Goal: Task Accomplishment & Management: Complete application form

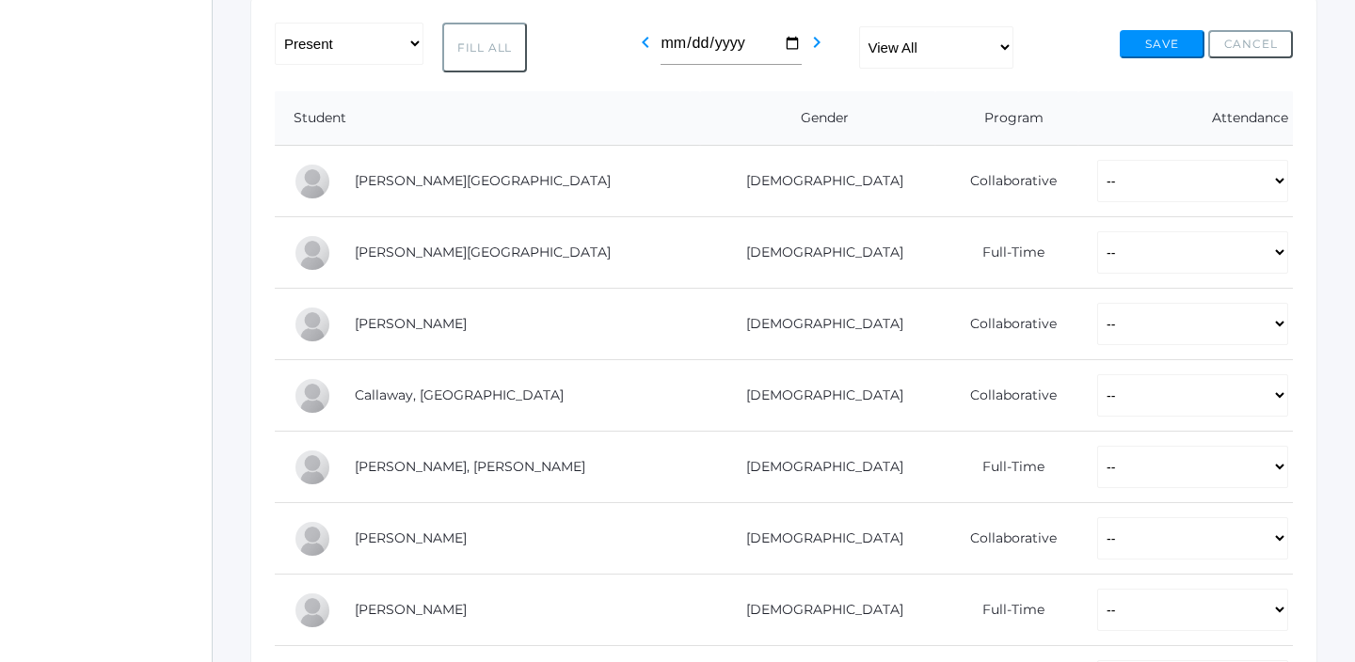
scroll to position [372, 0]
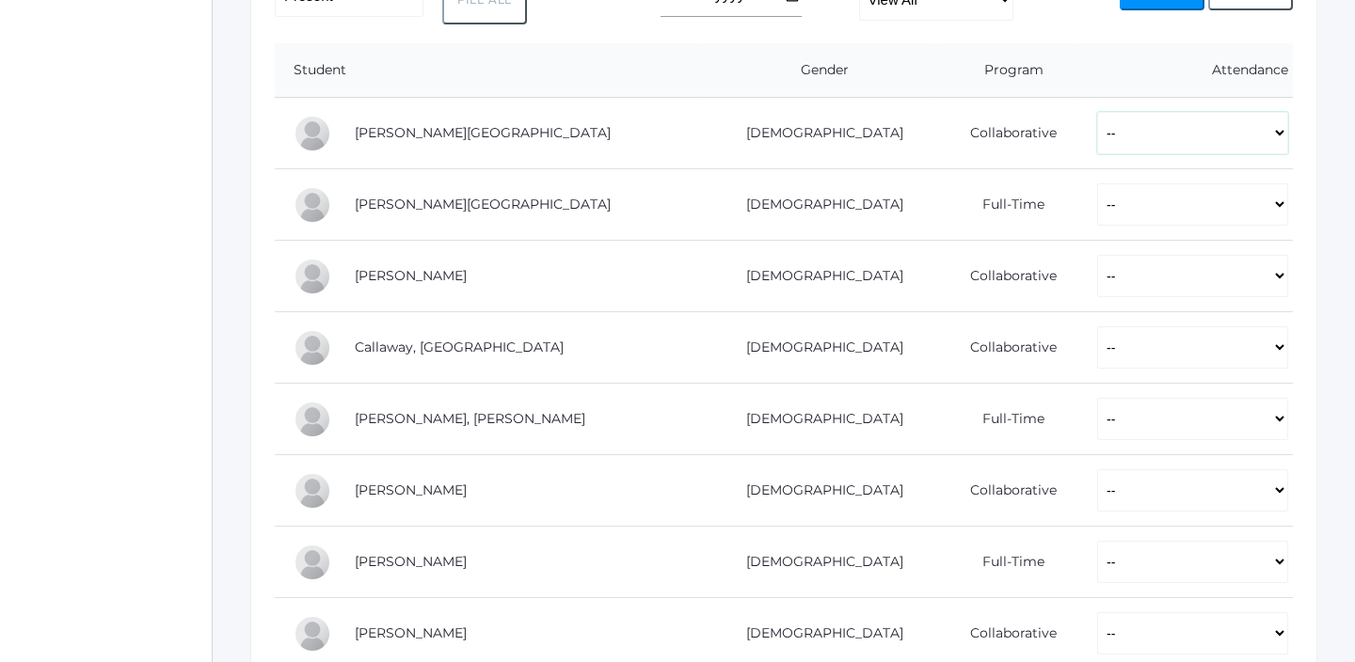
click at [1097, 138] on select "-- Present Present-At-Home Tardy Excused Tardy Unexcused Absent Excused Absent …" at bounding box center [1192, 133] width 191 height 42
select select "P"
click at [1097, 112] on select "-- Present Present-At-Home Tardy Excused Tardy Unexcused Absent Excused Absent …" at bounding box center [1192, 133] width 191 height 42
click at [1097, 194] on select "-- Present Present-At-Home Tardy Excused Tardy Unexcused Absent Excused Absent …" at bounding box center [1192, 204] width 191 height 42
select select "P"
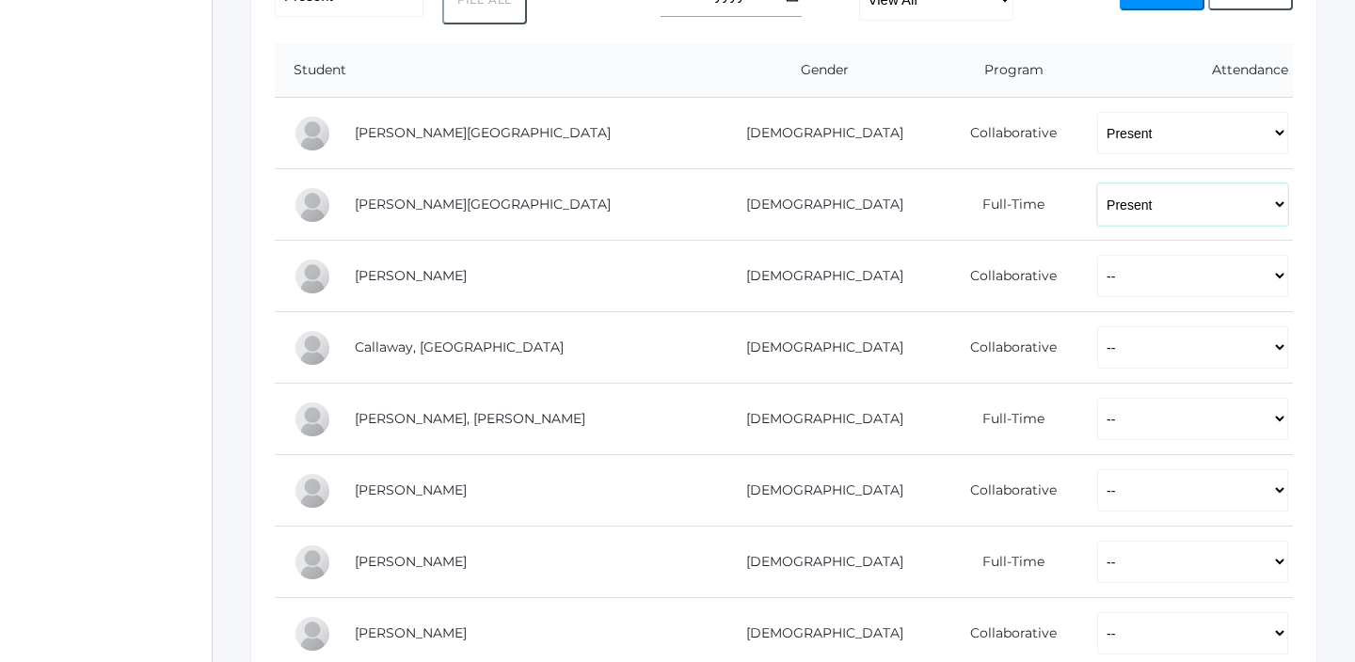
click at [1097, 183] on select "-- Present Present-At-Home Tardy Excused Tardy Unexcused Absent Excused Absent …" at bounding box center [1192, 204] width 191 height 42
click at [1097, 218] on select "-- Present Present-At-Home Tardy Excused Tardy Unexcused Absent Excused Absent …" at bounding box center [1192, 204] width 191 height 42
click at [1097, 183] on select "-- Present Present-At-Home Tardy Excused Tardy Unexcused Absent Excused Absent …" at bounding box center [1192, 204] width 191 height 42
click at [1097, 292] on select "-- Present Present-At-Home Tardy Excused Tardy Unexcused Absent Excused Absent …" at bounding box center [1192, 276] width 191 height 42
select select "P"
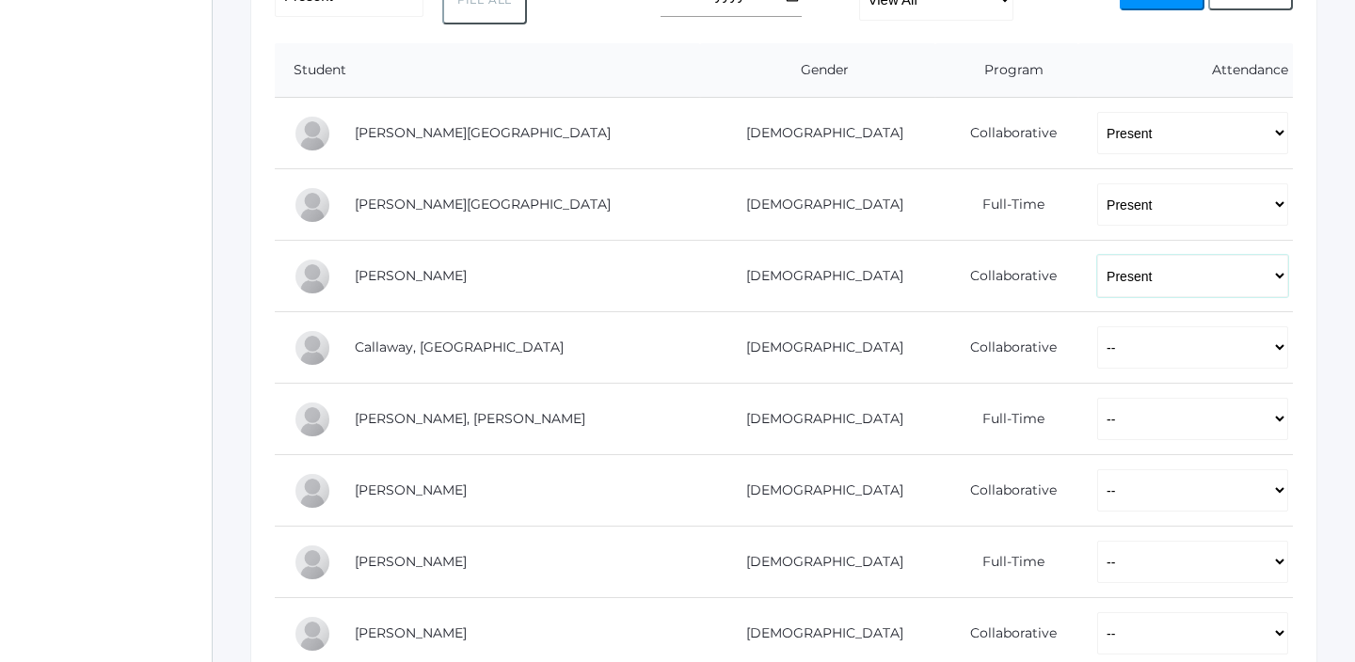
click at [1097, 255] on select "-- Present Present-At-Home Tardy Excused Tardy Unexcused Absent Excused Absent …" at bounding box center [1192, 276] width 191 height 42
click at [1097, 326] on select "-- Present Present-At-Home Tardy Excused Tardy Unexcused Absent Excused Absent …" at bounding box center [1192, 347] width 191 height 42
select select "P"
click at [1097, 326] on select "-- Present Present-At-Home Tardy Excused Tardy Unexcused Absent Excused Absent …" at bounding box center [1192, 347] width 191 height 42
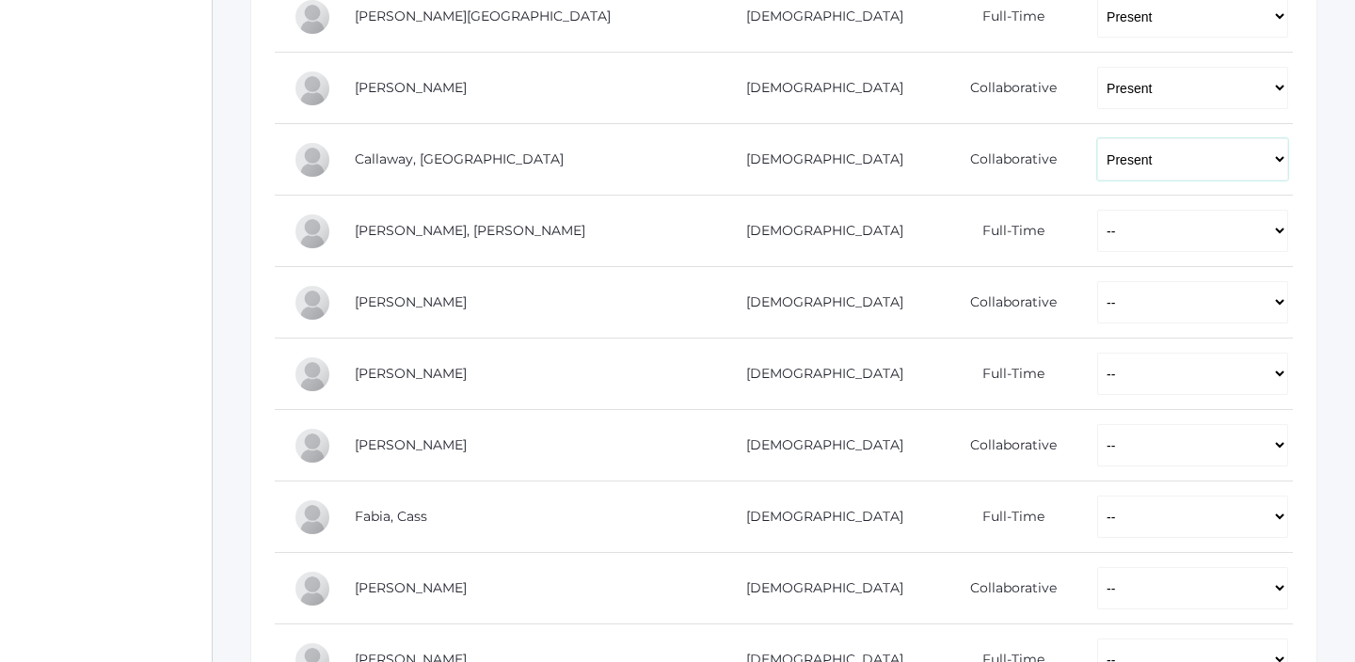
scroll to position [600, 0]
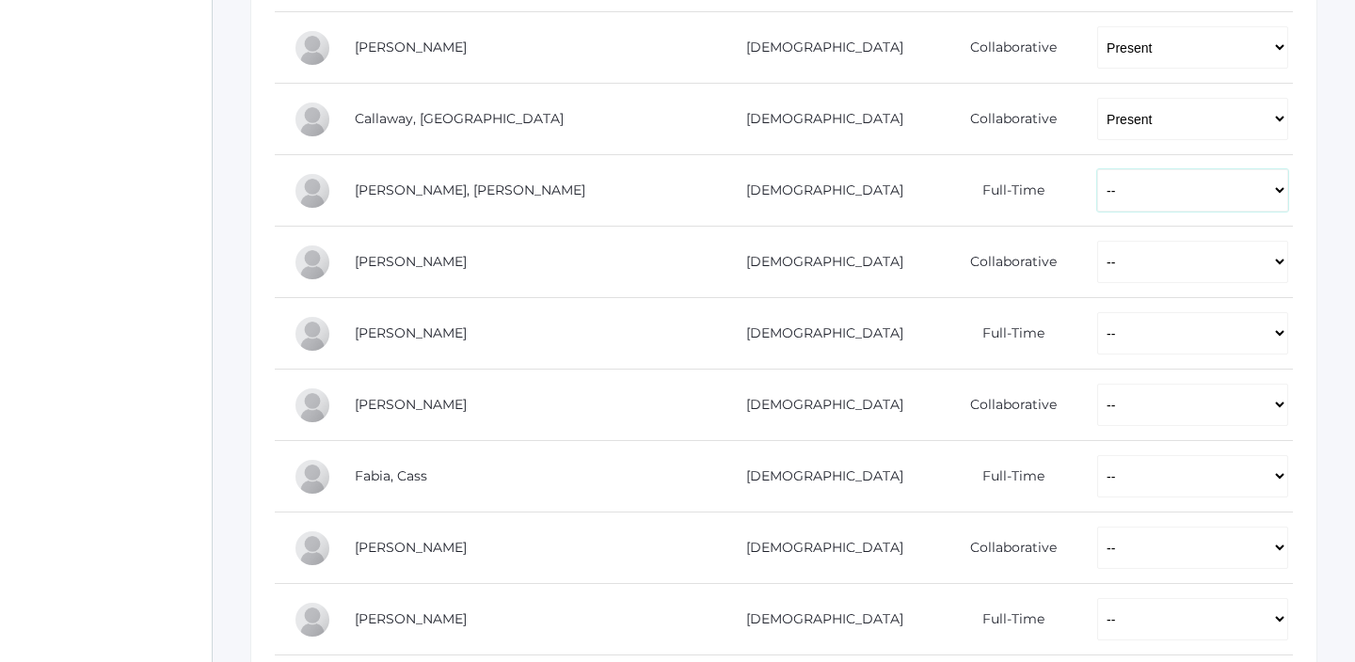
click at [1097, 198] on select "-- Present Present-At-Home Tardy Excused Tardy Unexcused Absent Excused Absent …" at bounding box center [1192, 190] width 191 height 42
select select "P"
click at [1097, 169] on select "-- Present Present-At-Home Tardy Excused Tardy Unexcused Absent Excused Absent …" at bounding box center [1192, 190] width 191 height 42
click at [1078, 240] on td "-- Present Present-At-Home Tardy Excused Tardy Unexcused Absent Excused Absent …" at bounding box center [1185, 263] width 215 height 72
click at [1097, 260] on select "-- Present Present-At-Home Tardy Excused Tardy Unexcused Absent Excused Absent …" at bounding box center [1192, 262] width 191 height 42
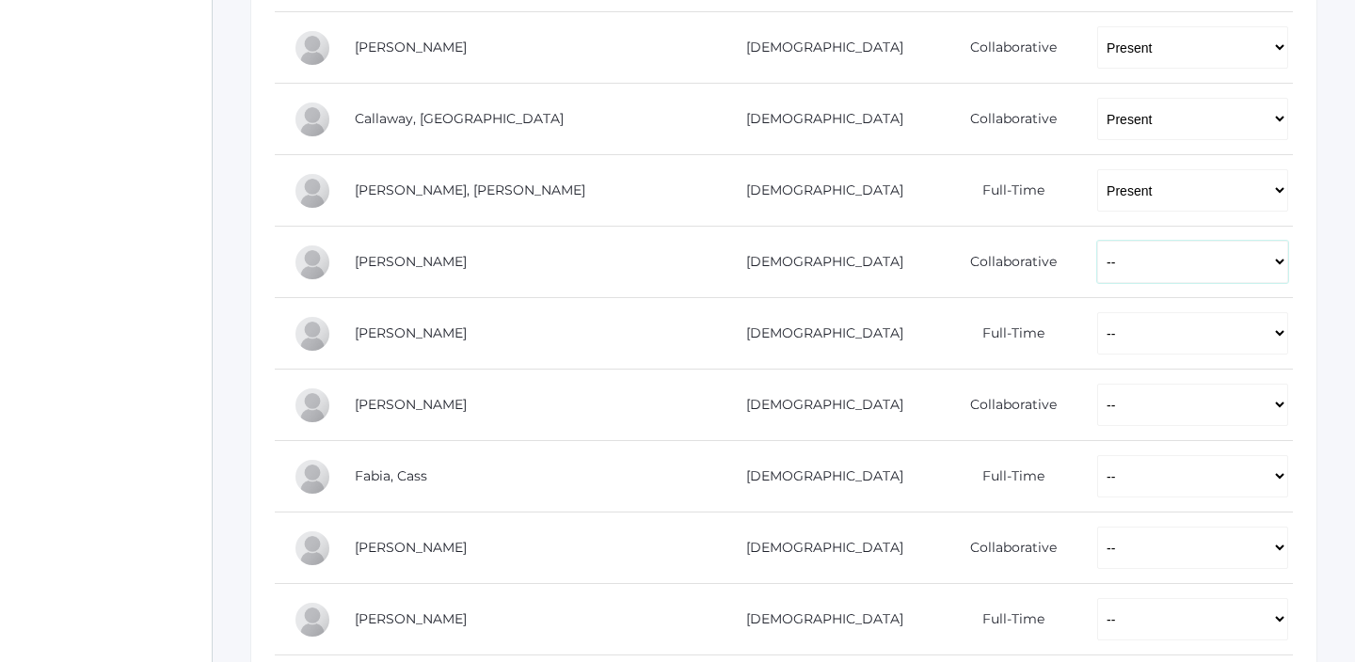
select select "P"
click at [1097, 241] on select "-- Present Present-At-Home Tardy Excused Tardy Unexcused Absent Excused Absent …" at bounding box center [1192, 262] width 191 height 42
click at [1097, 330] on select "-- Present Present-At-Home Tardy Excused Tardy Unexcused Absent Excused Absent …" at bounding box center [1192, 333] width 191 height 42
select select "P"
click at [1097, 312] on select "-- Present Present-At-Home Tardy Excused Tardy Unexcused Absent Excused Absent …" at bounding box center [1192, 333] width 191 height 42
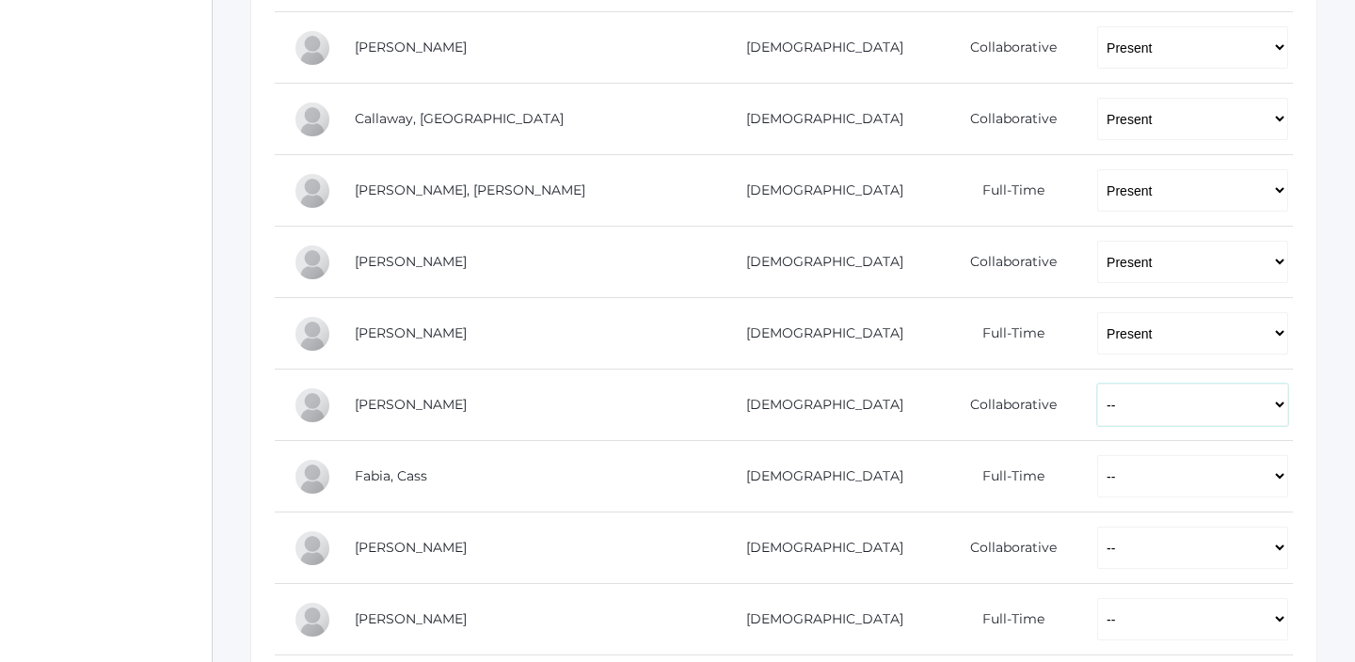
click at [1097, 407] on select "-- Present Present-At-Home Tardy Excused Tardy Unexcused Absent Excused Absent …" at bounding box center [1192, 405] width 191 height 42
select select "P"
click at [1097, 384] on select "-- Present Present-At-Home Tardy Excused Tardy Unexcused Absent Excused Absent …" at bounding box center [1192, 405] width 191 height 42
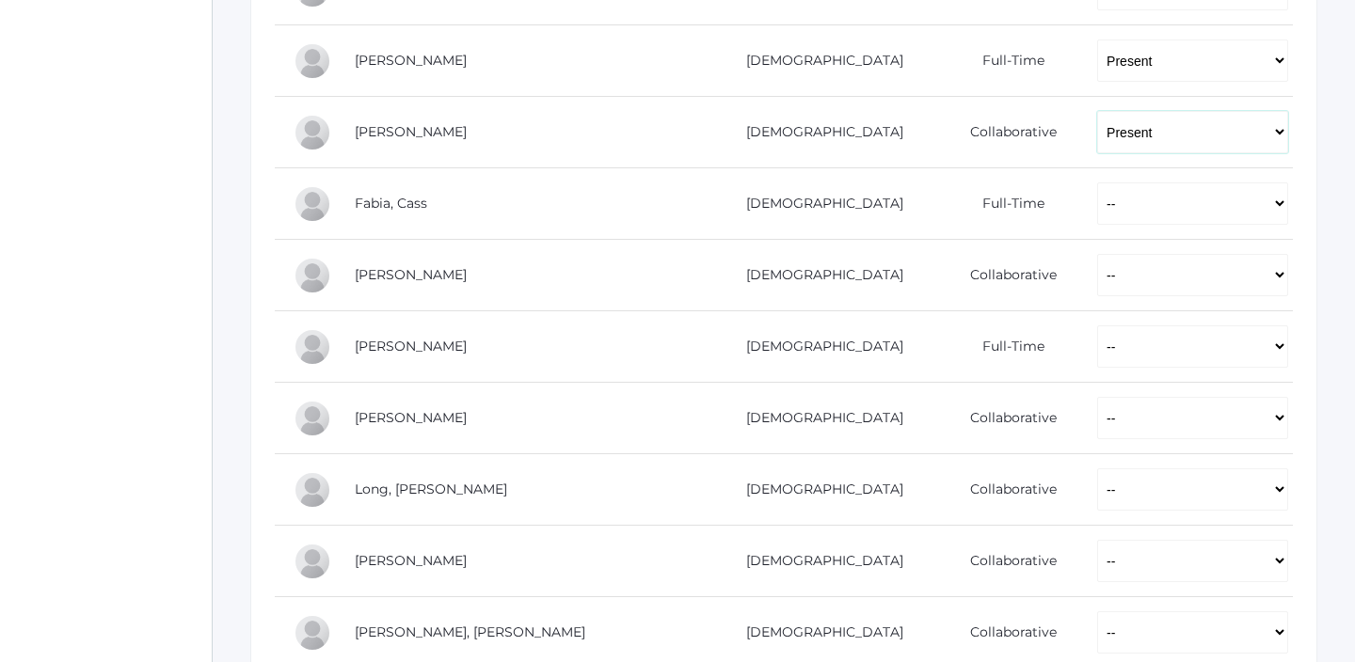
scroll to position [876, 0]
click at [1097, 211] on select "-- Present Present-At-Home Tardy Excused Tardy Unexcused Absent Excused Absent …" at bounding box center [1192, 201] width 191 height 42
select select "P"
click at [1097, 180] on select "-- Present Present-At-Home Tardy Excused Tardy Unexcused Absent Excused Absent …" at bounding box center [1192, 201] width 191 height 42
click at [1078, 304] on td "-- Present Present-At-Home Tardy Excused Tardy Unexcused Absent Excused Absent …" at bounding box center [1185, 273] width 215 height 72
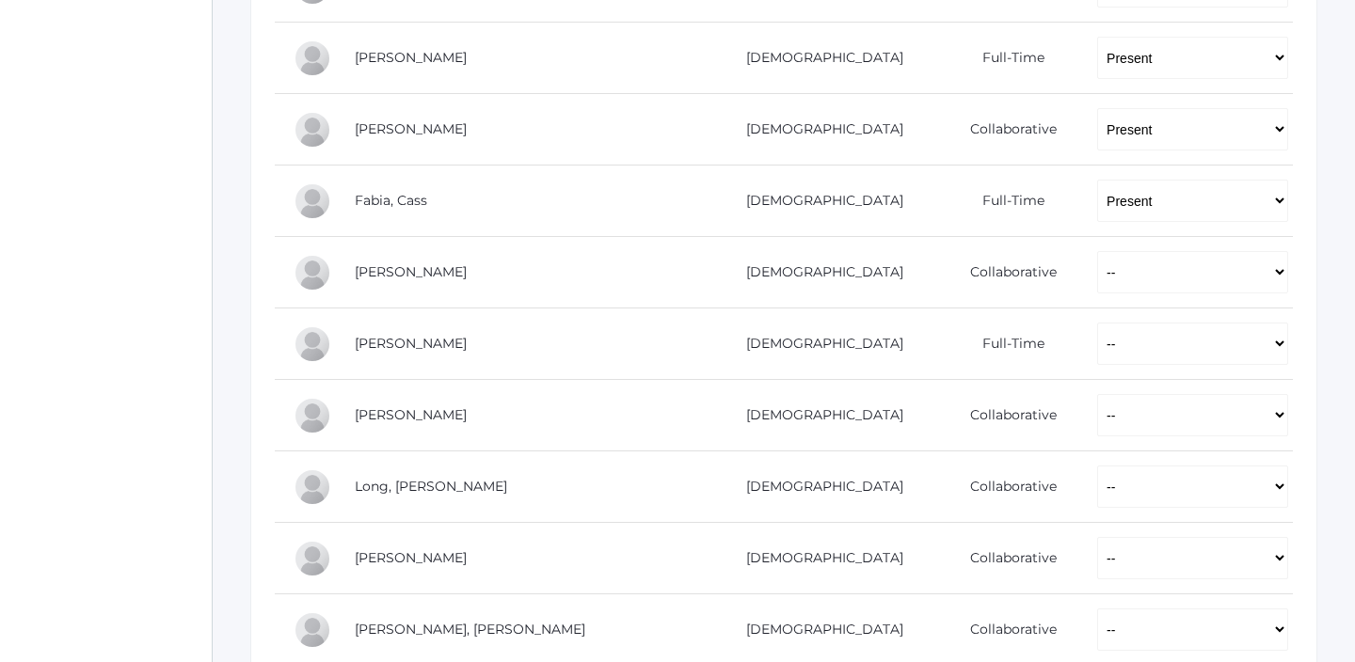
click at [1078, 295] on td "-- Present Present-At-Home Tardy Excused Tardy Unexcused Absent Excused Absent …" at bounding box center [1185, 273] width 215 height 72
click at [1097, 285] on select "-- Present Present-At-Home Tardy Excused Tardy Unexcused Absent Excused Absent …" at bounding box center [1192, 272] width 191 height 42
select select "AE"
click at [1097, 251] on select "-- Present Present-At-Home Tardy Excused Tardy Unexcused Absent Excused Absent …" at bounding box center [1192, 272] width 191 height 42
click at [1097, 330] on select "-- Present Present-At-Home Tardy Excused Tardy Unexcused Absent Excused Absent …" at bounding box center [1192, 344] width 191 height 42
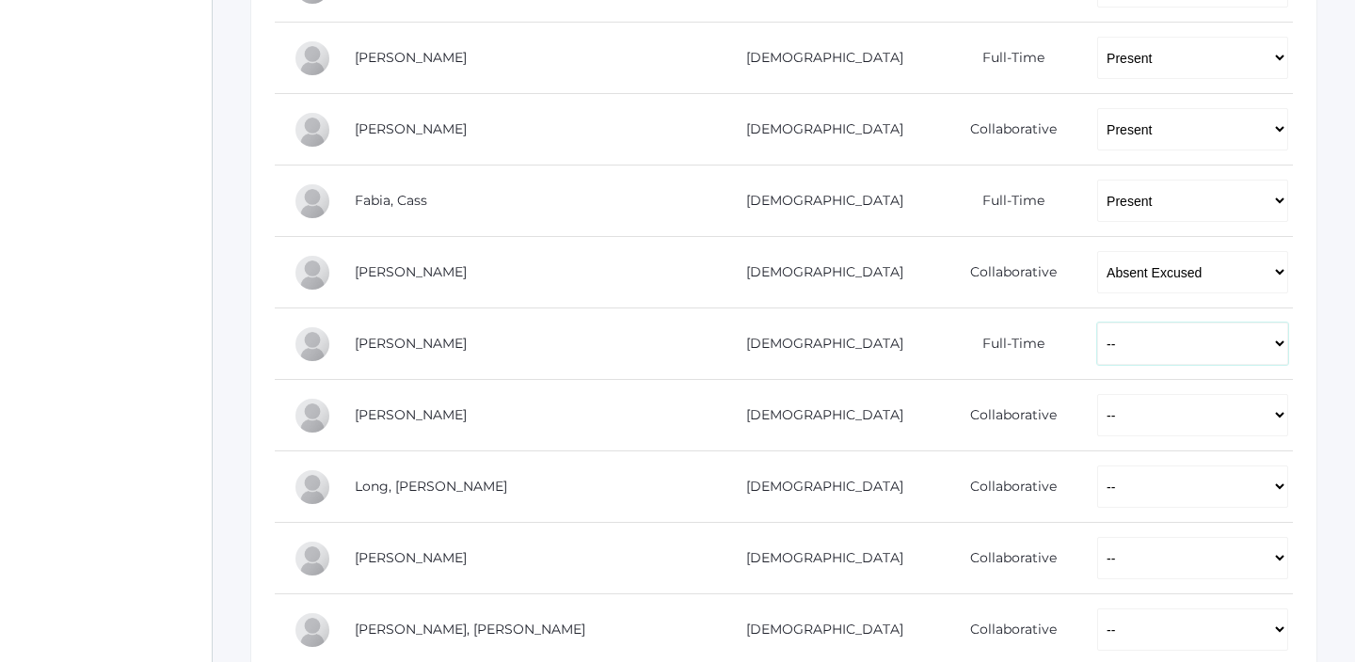
select select "P"
click at [1097, 323] on select "-- Present Present-At-Home Tardy Excused Tardy Unexcused Absent Excused Absent …" at bounding box center [1192, 344] width 191 height 42
click at [1097, 437] on select "-- Present Present-At-Home Tardy Excused Tardy Unexcused Absent Excused Absent …" at bounding box center [1192, 415] width 191 height 42
select select "P"
click at [1097, 394] on select "-- Present Present-At-Home Tardy Excused Tardy Unexcused Absent Excused Absent …" at bounding box center [1192, 415] width 191 height 42
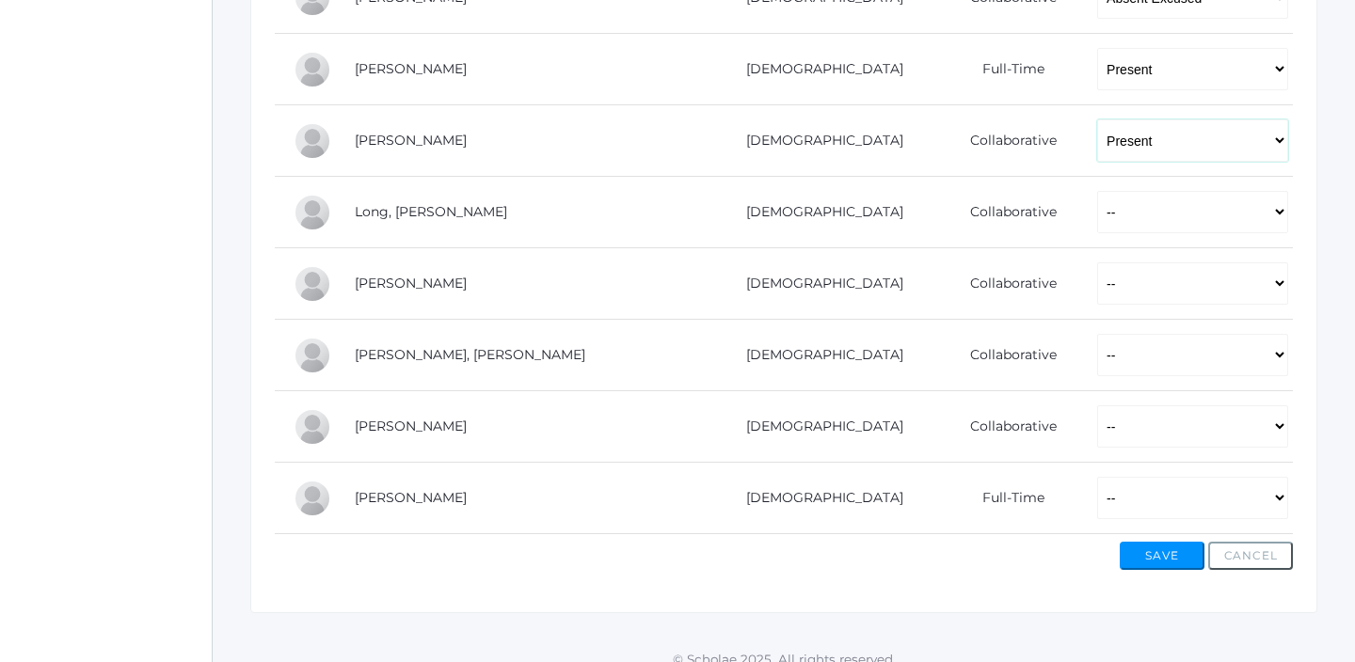
scroll to position [1170, 0]
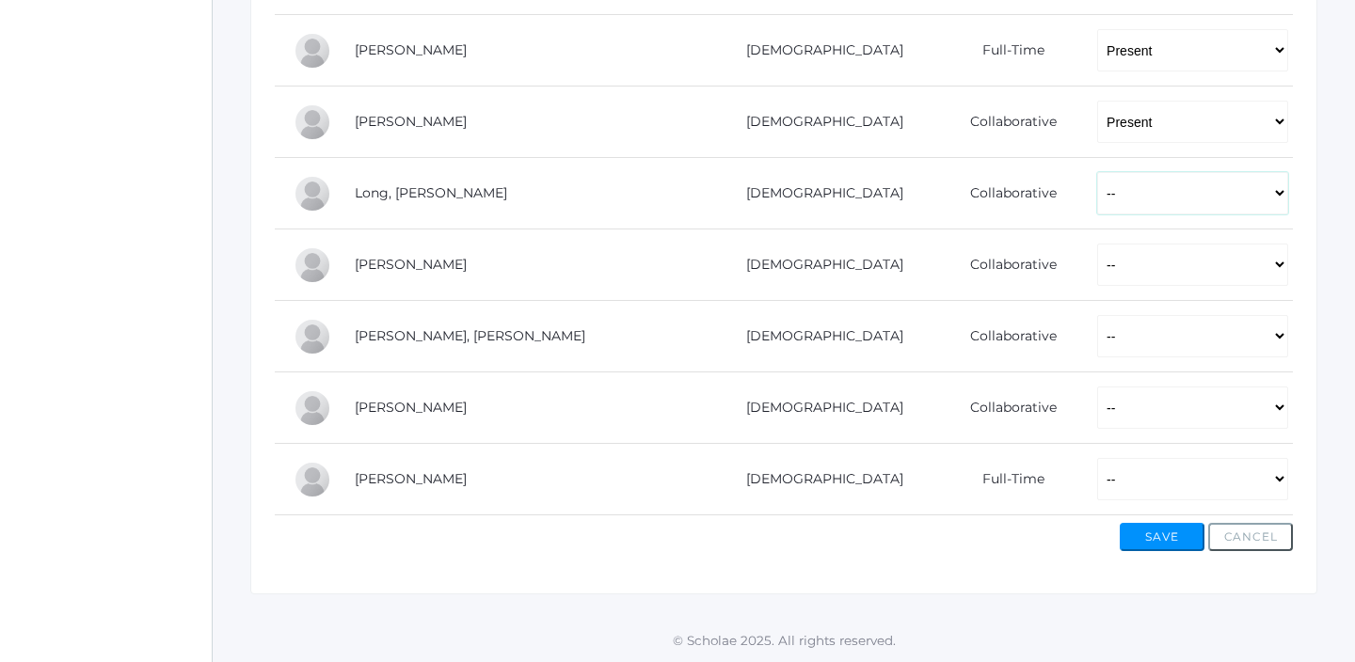
click at [1097, 200] on select "-- Present Present-At-Home Tardy Excused Tardy Unexcused Absent Excused Absent …" at bounding box center [1192, 193] width 191 height 42
select select "P"
click at [1097, 172] on select "-- Present Present-At-Home Tardy Excused Tardy Unexcused Absent Excused Absent …" at bounding box center [1192, 193] width 191 height 42
click at [1097, 271] on select "-- Present Present-At-Home Tardy Excused Tardy Unexcused Absent Excused Absent …" at bounding box center [1192, 265] width 191 height 42
select select "P"
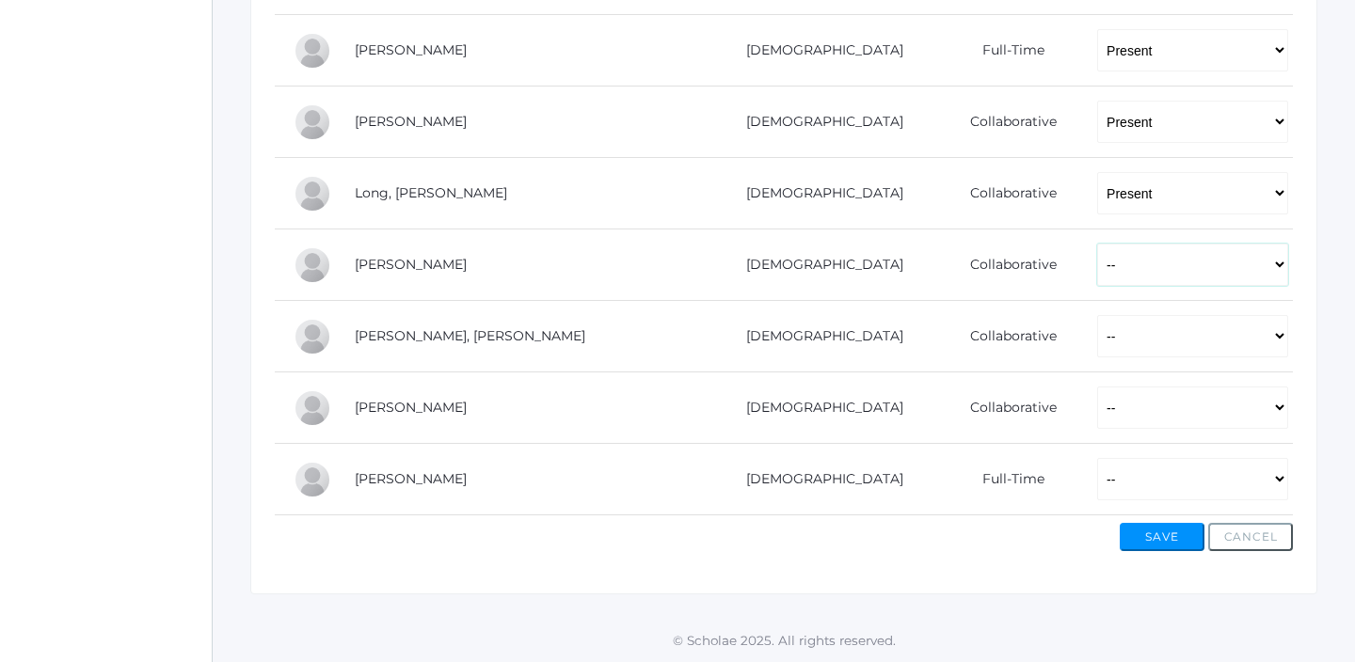
click at [1097, 244] on select "-- Present Present-At-Home Tardy Excused Tardy Unexcused Absent Excused Absent …" at bounding box center [1192, 265] width 191 height 42
click at [1078, 303] on td "-- Present Present-At-Home Tardy Excused Tardy Unexcused Absent Excused Absent …" at bounding box center [1185, 337] width 215 height 72
click at [1097, 329] on select "-- Present Present-At-Home Tardy Excused Tardy Unexcused Absent Excused Absent …" at bounding box center [1192, 336] width 191 height 42
select select "P"
click at [1097, 315] on select "-- Present Present-At-Home Tardy Excused Tardy Unexcused Absent Excused Absent …" at bounding box center [1192, 336] width 191 height 42
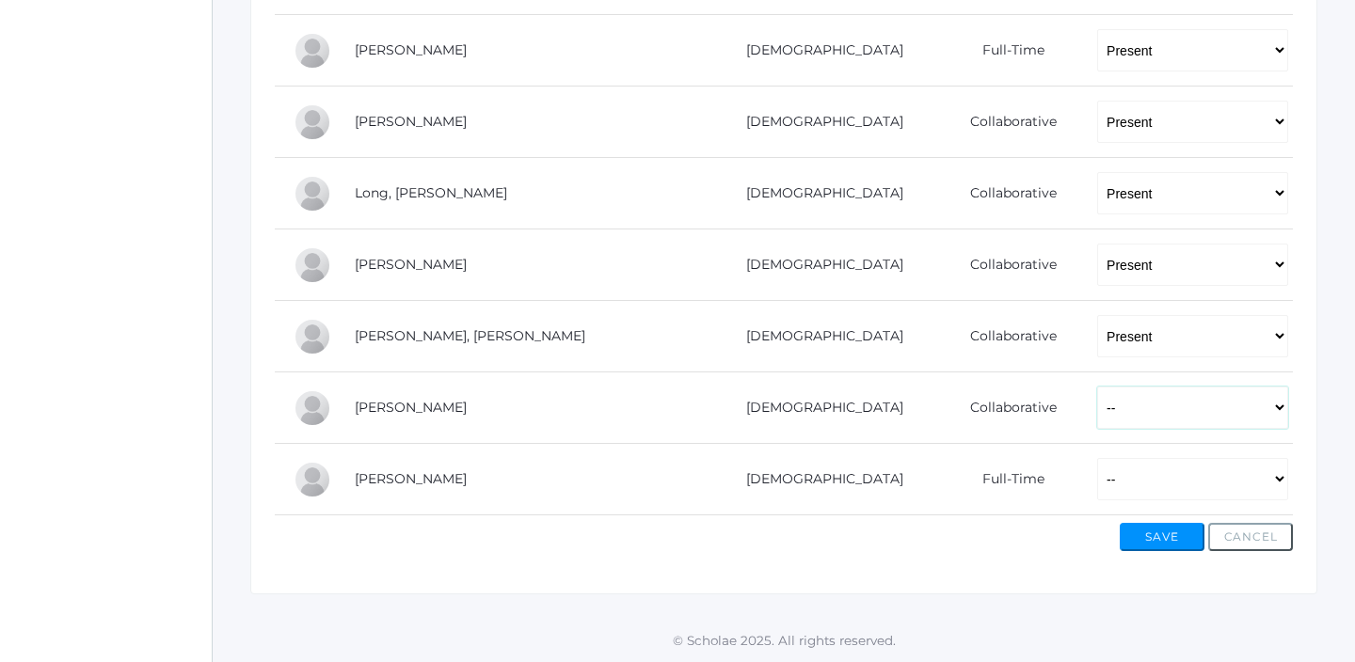
click at [1097, 398] on select "-- Present Present-At-Home Tardy Excused Tardy Unexcused Absent Excused Absent …" at bounding box center [1192, 408] width 191 height 42
select select "P"
click at [1097, 387] on select "-- Present Present-At-Home Tardy Excused Tardy Unexcused Absent Excused Absent …" at bounding box center [1192, 408] width 191 height 42
click at [1097, 466] on select "-- Present Present-At-Home Tardy Excused Tardy Unexcused Absent Excused Absent …" at bounding box center [1192, 479] width 191 height 42
select select "P"
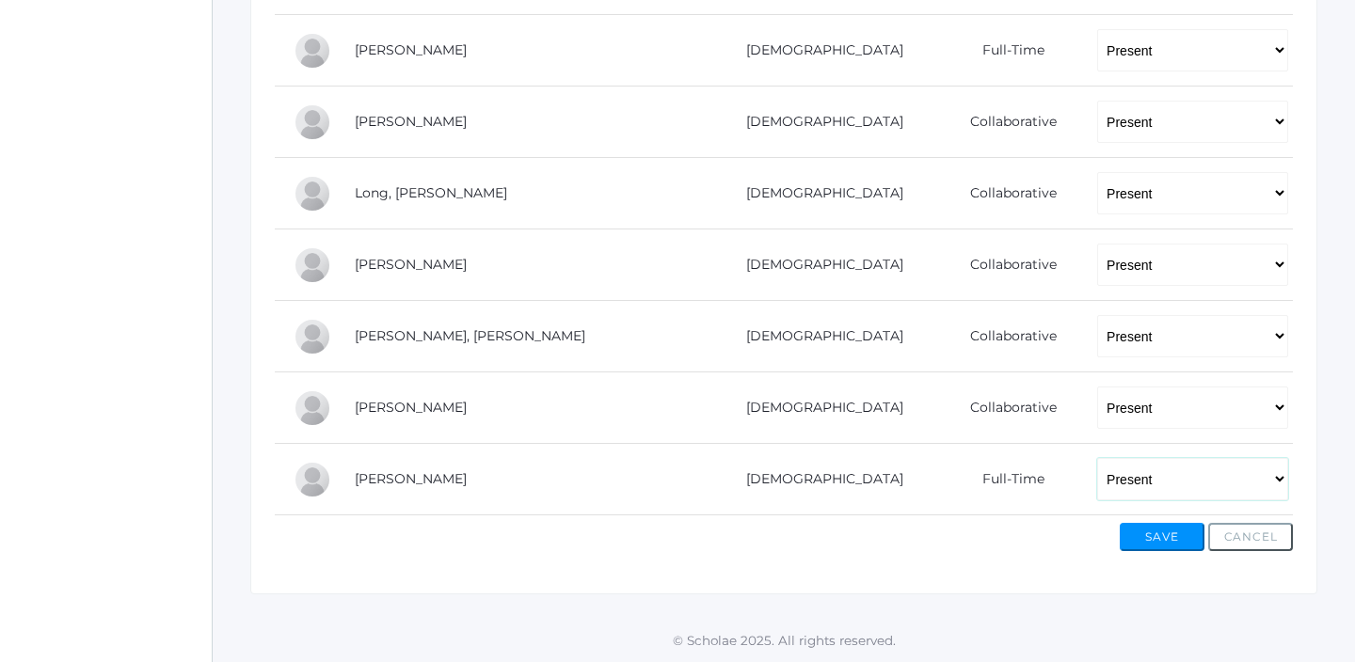
click at [1097, 458] on select "-- Present Present-At-Home Tardy Excused Tardy Unexcused Absent Excused Absent …" at bounding box center [1192, 479] width 191 height 42
click at [1170, 534] on button "Save" at bounding box center [1162, 537] width 85 height 28
